Goal: Task Accomplishment & Management: Manage account settings

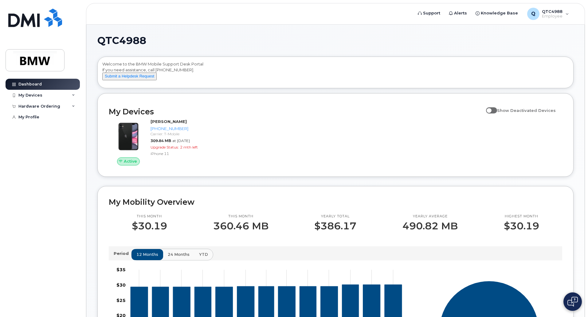
click at [491, 116] on label "Show Deactivated Devices" at bounding box center [521, 111] width 70 height 12
click at [491, 109] on input "Show Deactivated Devices" at bounding box center [488, 107] width 5 height 5
click at [494, 113] on span at bounding box center [491, 110] width 11 height 6
click at [491, 109] on input "Show Deactivated Devices" at bounding box center [488, 107] width 5 height 5
checkbox input "false"
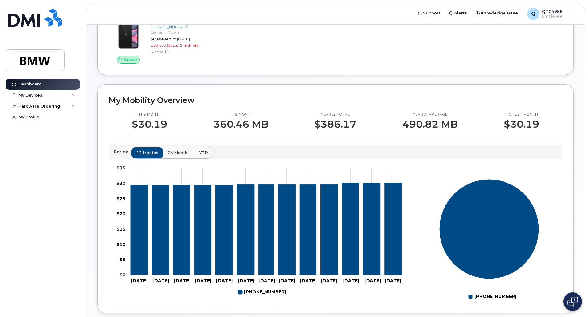
scroll to position [85, 0]
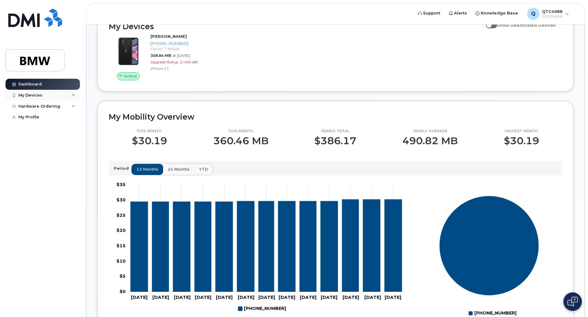
click at [26, 94] on div "My Devices" at bounding box center [30, 95] width 24 height 5
click at [24, 142] on div "Hardware Ordering" at bounding box center [39, 139] width 42 height 5
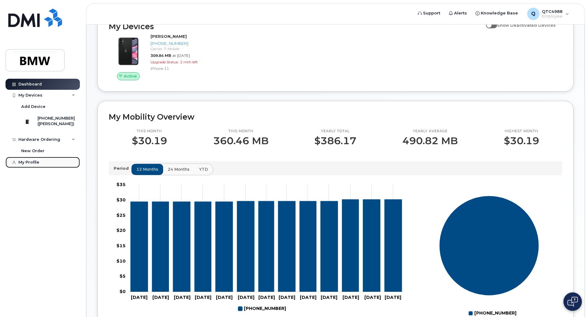
click at [18, 164] on link "My Profile" at bounding box center [43, 162] width 74 height 11
